Goal: Check status: Check status

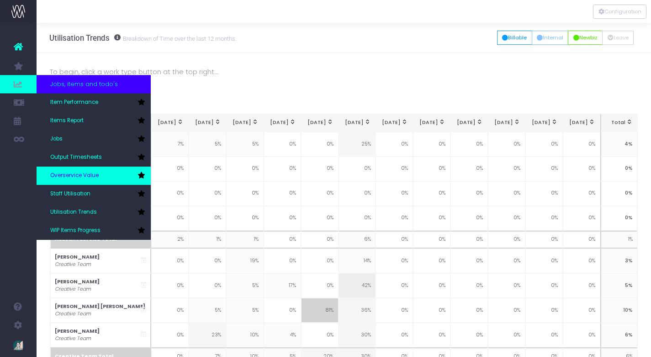
click at [84, 175] on span "Overservice Value" at bounding box center [74, 175] width 48 height 8
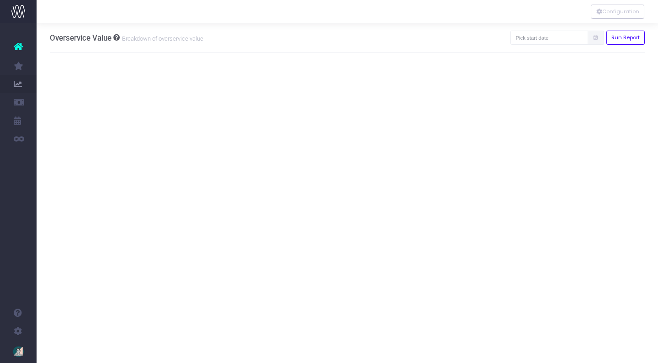
click at [596, 38] on icon at bounding box center [596, 38] width 6 height 0
click at [551, 43] on input "text" at bounding box center [550, 38] width 78 height 14
click at [540, 53] on th "«" at bounding box center [534, 56] width 16 height 14
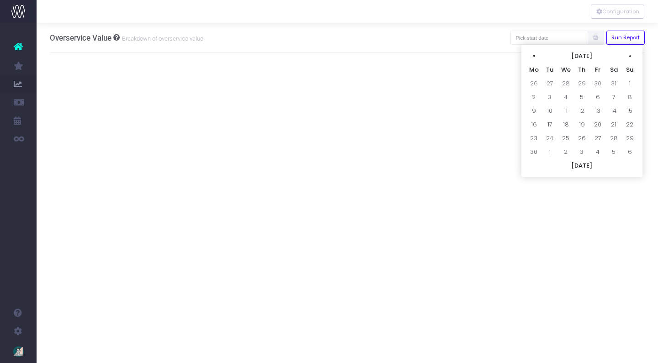
click at [540, 53] on th "«" at bounding box center [534, 56] width 16 height 14
click at [568, 83] on td "1" at bounding box center [566, 84] width 16 height 14
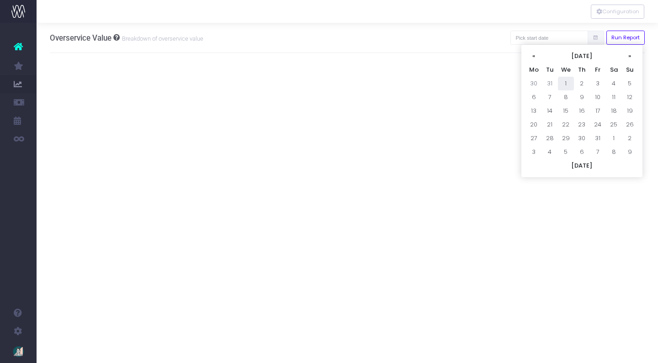
type input "[DATE]"
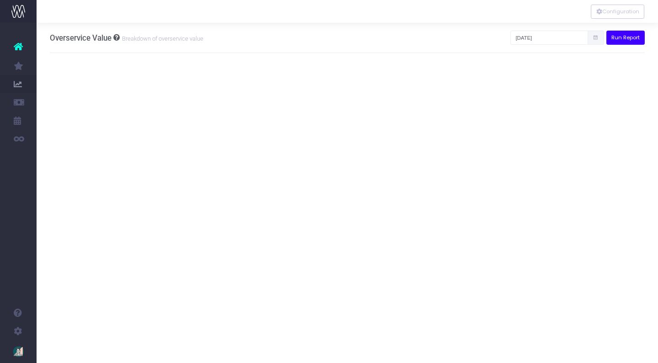
click at [639, 37] on button "Run Report" at bounding box center [626, 38] width 39 height 14
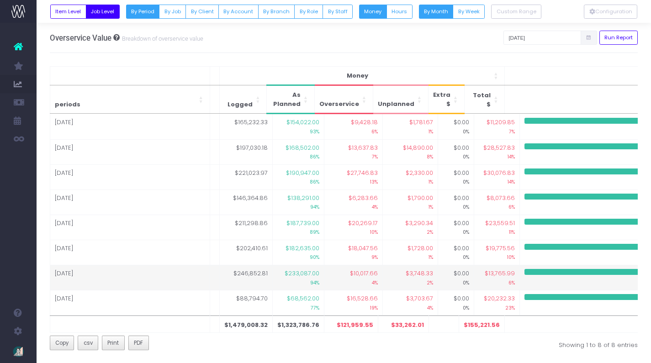
scroll to position [3, 0]
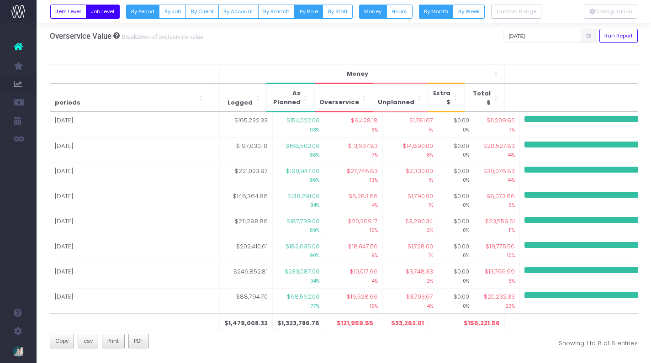
click at [312, 13] on button "By Role" at bounding box center [308, 12] width 29 height 14
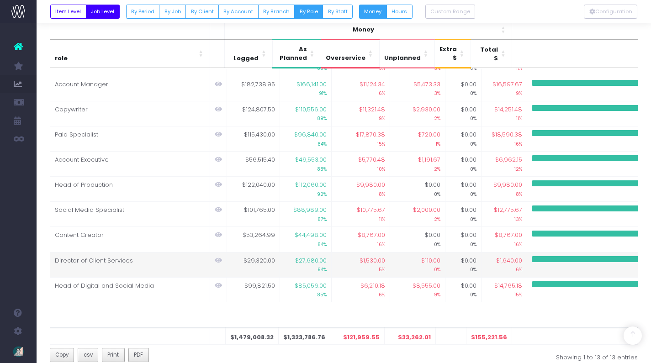
scroll to position [141, 0]
